Goal: Book appointment/travel/reservation

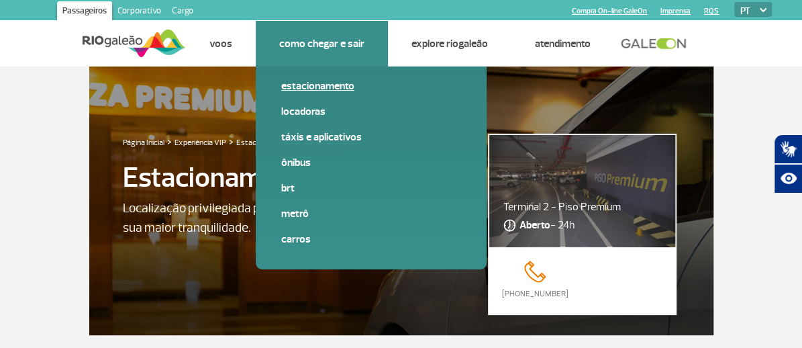
click at [328, 95] on span "Estacionamento" at bounding box center [371, 92] width 180 height 26
click at [320, 85] on link "Estacionamento" at bounding box center [371, 86] width 180 height 15
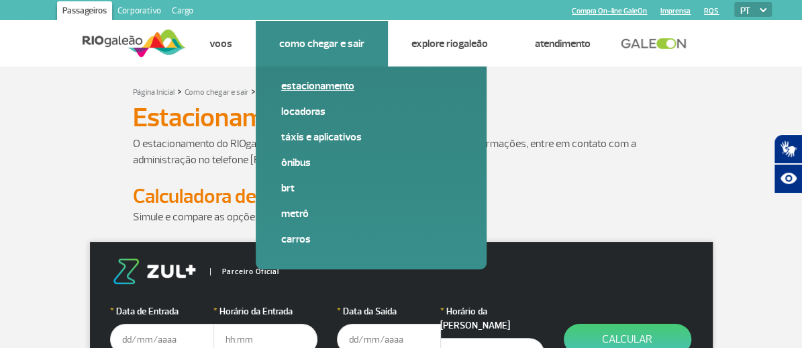
click at [328, 82] on link "Estacionamento" at bounding box center [371, 86] width 180 height 15
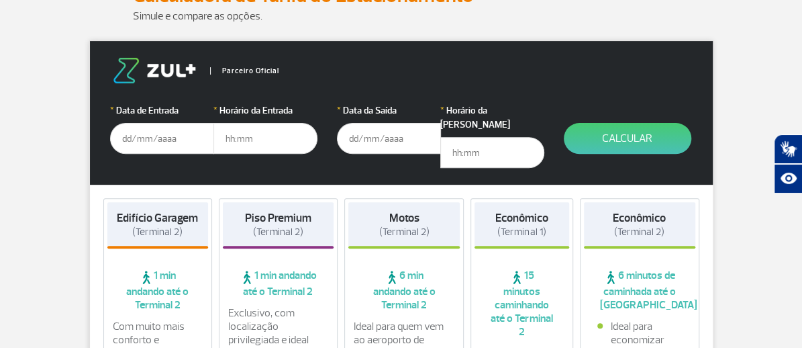
scroll to position [209, 0]
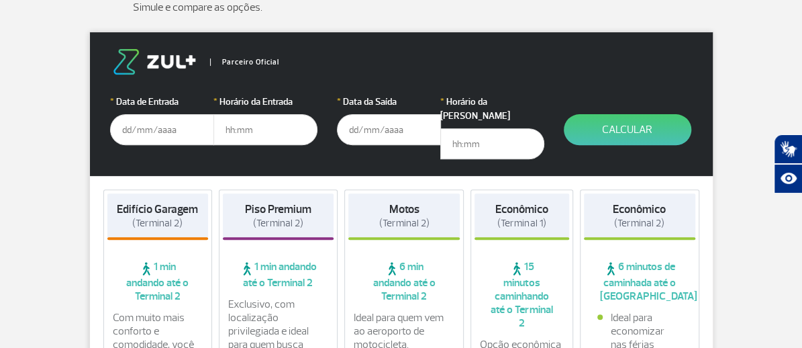
click at [110, 130] on input "text" at bounding box center [162, 129] width 104 height 31
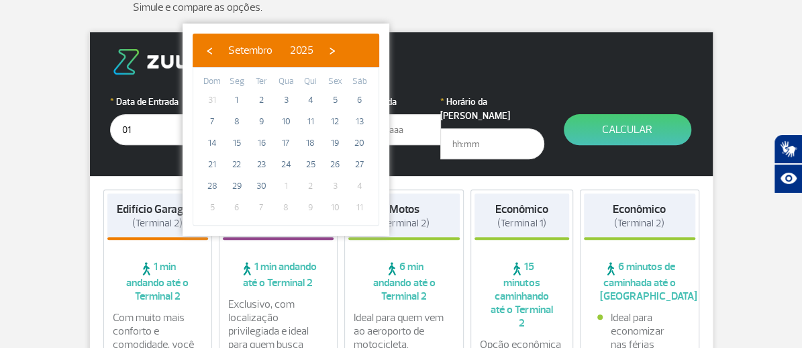
type input "0"
click at [287, 185] on span "1" at bounding box center [285, 185] width 21 height 21
click at [342, 46] on span "›" at bounding box center [332, 50] width 20 height 20
click at [287, 101] on span "1" at bounding box center [285, 99] width 21 height 21
type input "[DATE]"
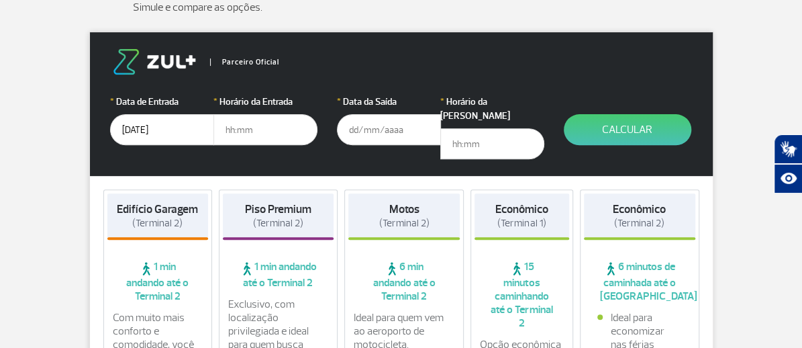
click at [245, 127] on input "text" at bounding box center [265, 129] width 104 height 31
type input "1"
type input "13:00"
click at [373, 130] on input "text" at bounding box center [389, 129] width 104 height 31
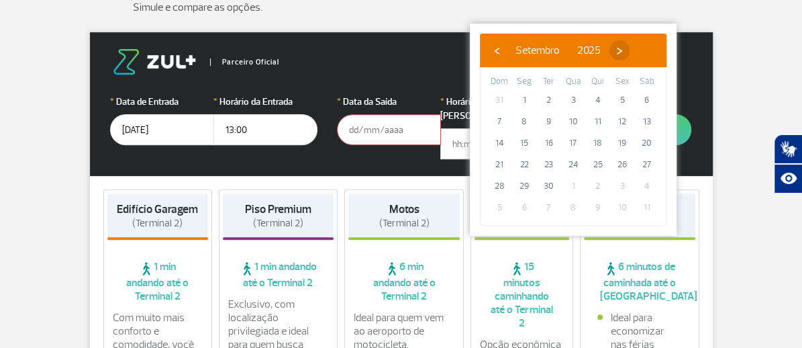
click at [630, 46] on span "›" at bounding box center [620, 50] width 20 height 20
click at [646, 103] on span "4" at bounding box center [646, 99] width 21 height 21
type input "[DATE]"
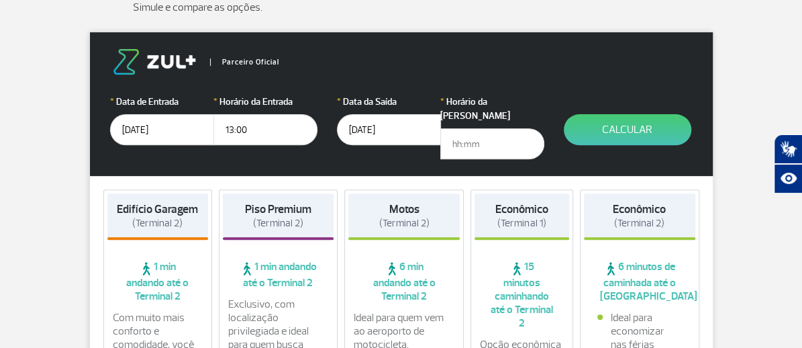
click at [544, 128] on input "text" at bounding box center [492, 143] width 104 height 31
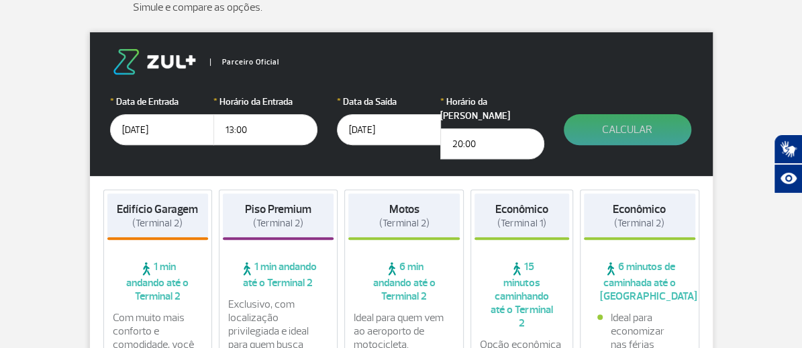
type input "20:00"
click at [655, 124] on button "Calcular" at bounding box center [628, 129] width 128 height 31
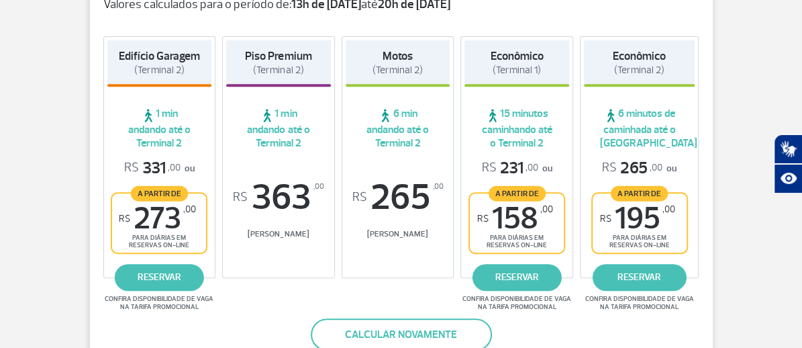
scroll to position [250, 0]
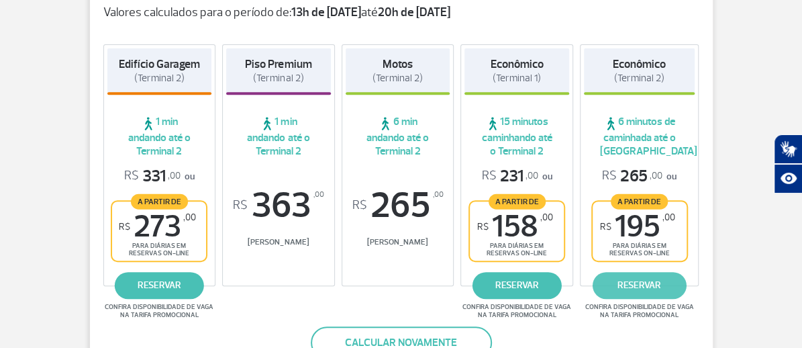
click at [686, 278] on link "reservar" at bounding box center [639, 285] width 94 height 27
